Goal: Find specific page/section: Find specific page/section

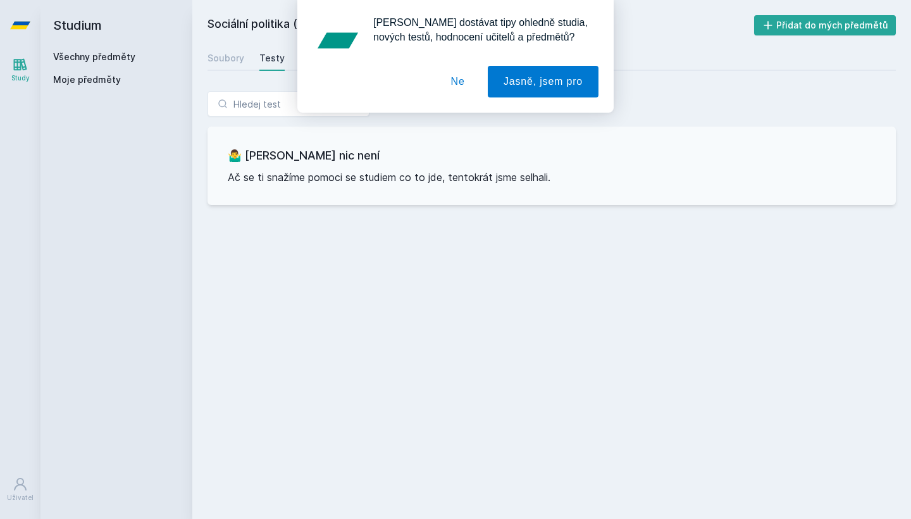
click at [455, 83] on button "Ne" at bounding box center [458, 82] width 46 height 32
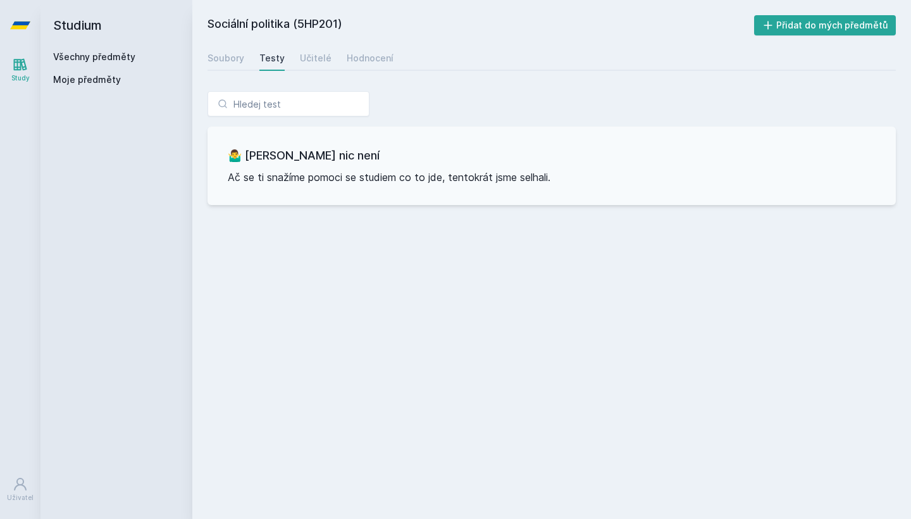
click at [96, 56] on link "Všechny předměty" at bounding box center [94, 56] width 82 height 11
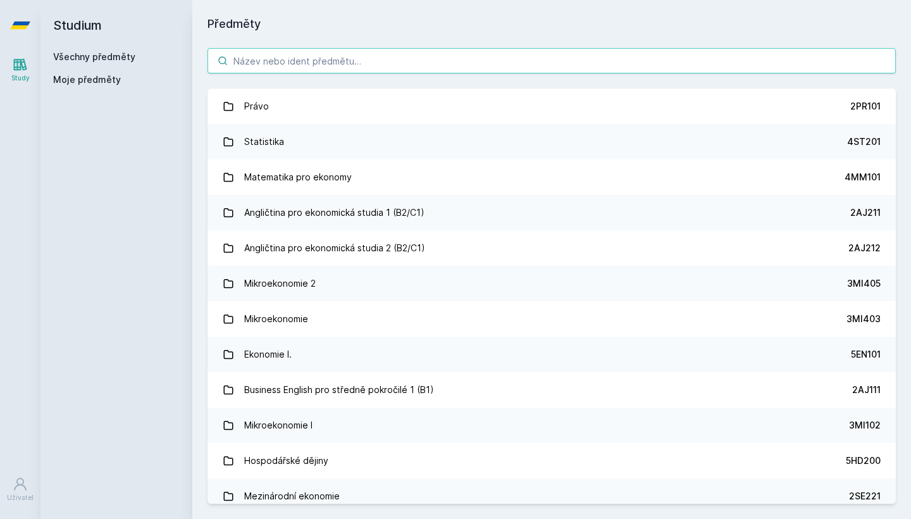
click at [346, 63] on input "search" at bounding box center [551, 60] width 688 height 25
click at [367, 64] on input "search" at bounding box center [551, 60] width 688 height 25
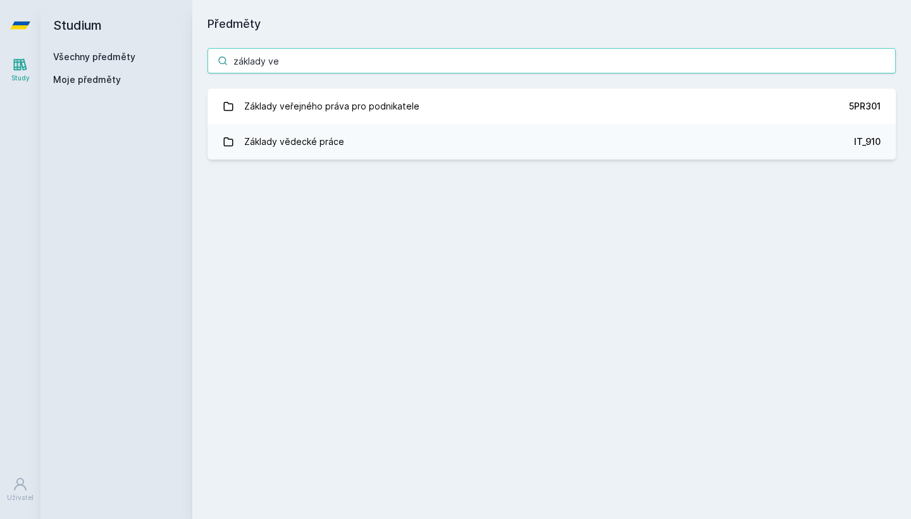
type input "základy veř"
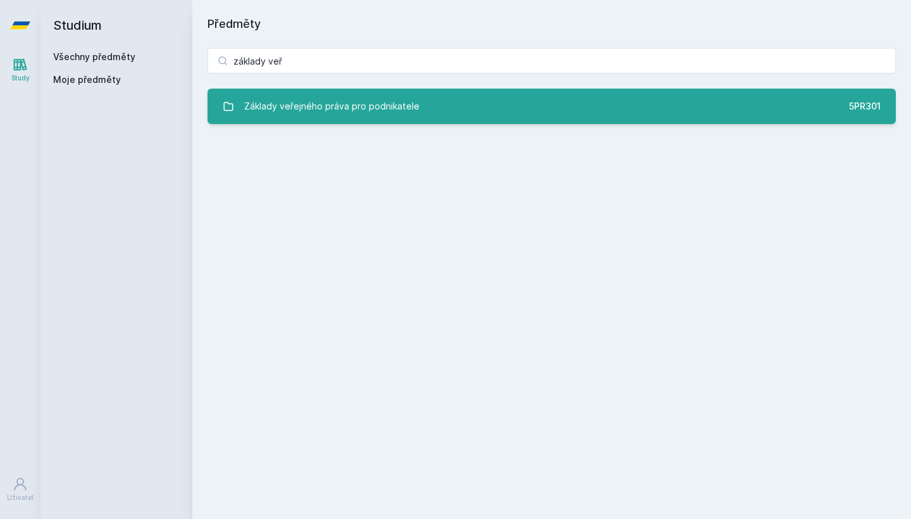
click at [319, 114] on div "Základy veřejného práva pro podnikatele" at bounding box center [331, 106] width 175 height 25
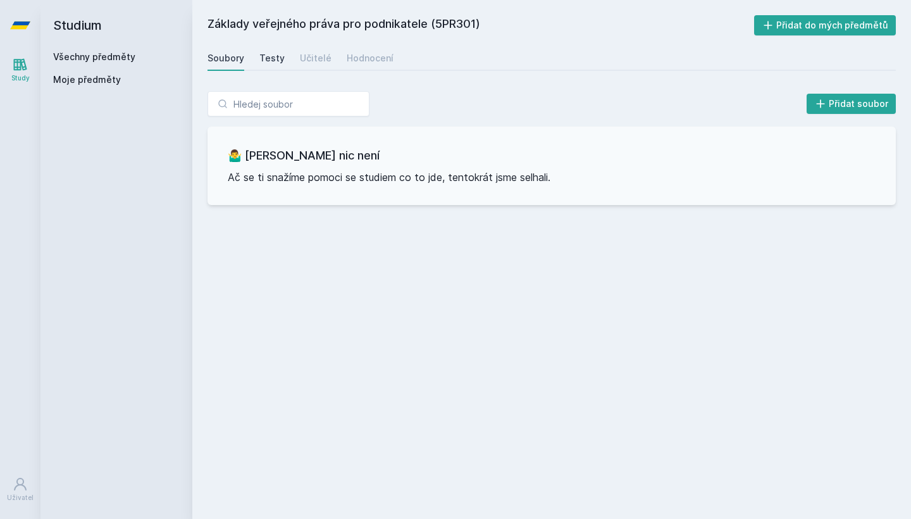
click at [277, 60] on div "Testy" at bounding box center [271, 58] width 25 height 13
click at [347, 56] on div "Hodnocení" at bounding box center [370, 58] width 47 height 13
